Goal: Task Accomplishment & Management: Use online tool/utility

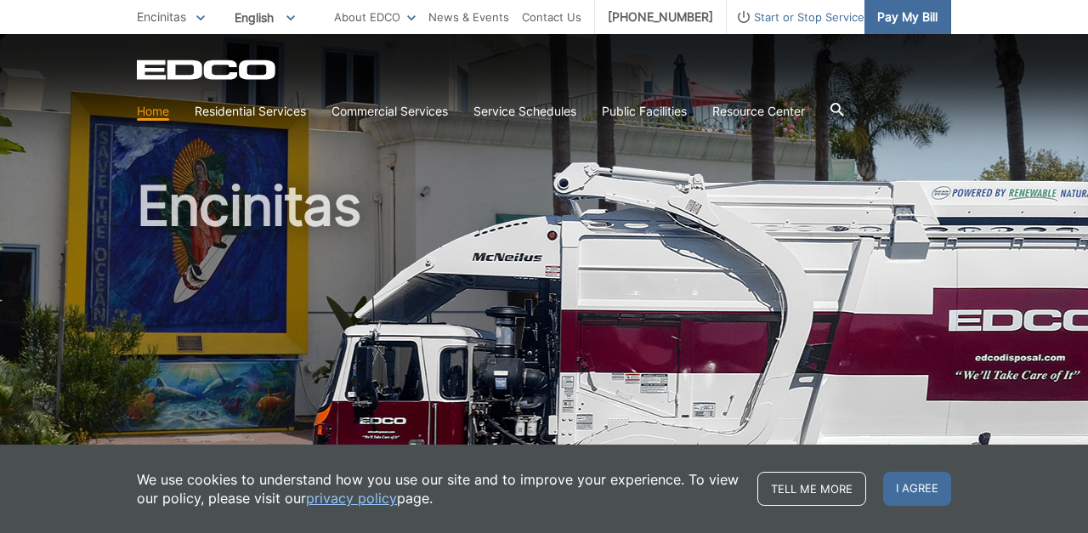
click at [905, 19] on span "Pay My Bill" at bounding box center [907, 17] width 60 height 19
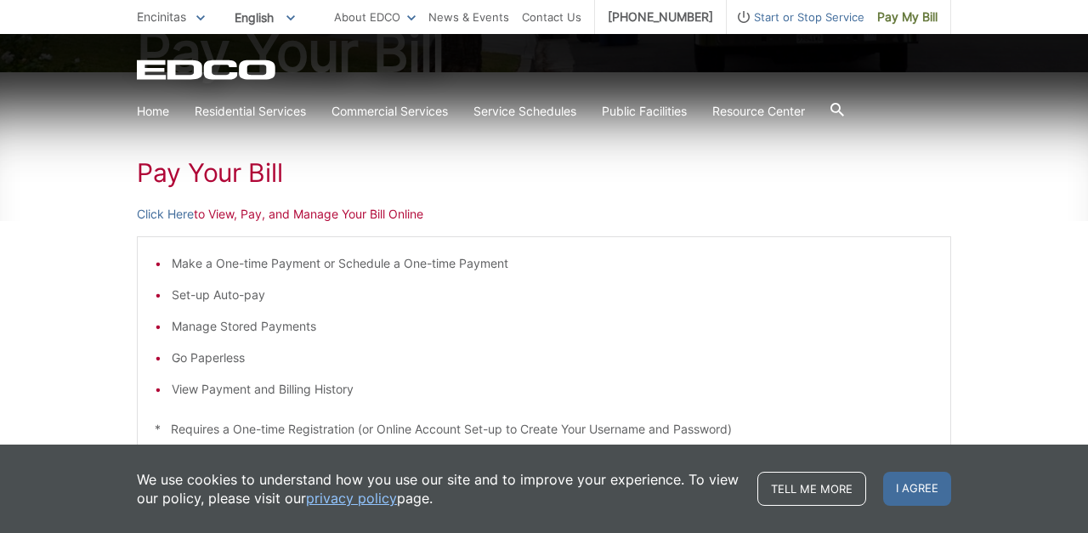
scroll to position [224, 0]
click at [222, 212] on p "Click Here to View, Pay, and Manage Your Bill Online" at bounding box center [544, 215] width 814 height 19
click at [172, 217] on link "Click Here" at bounding box center [165, 215] width 57 height 19
